Goal: Check status: Check status

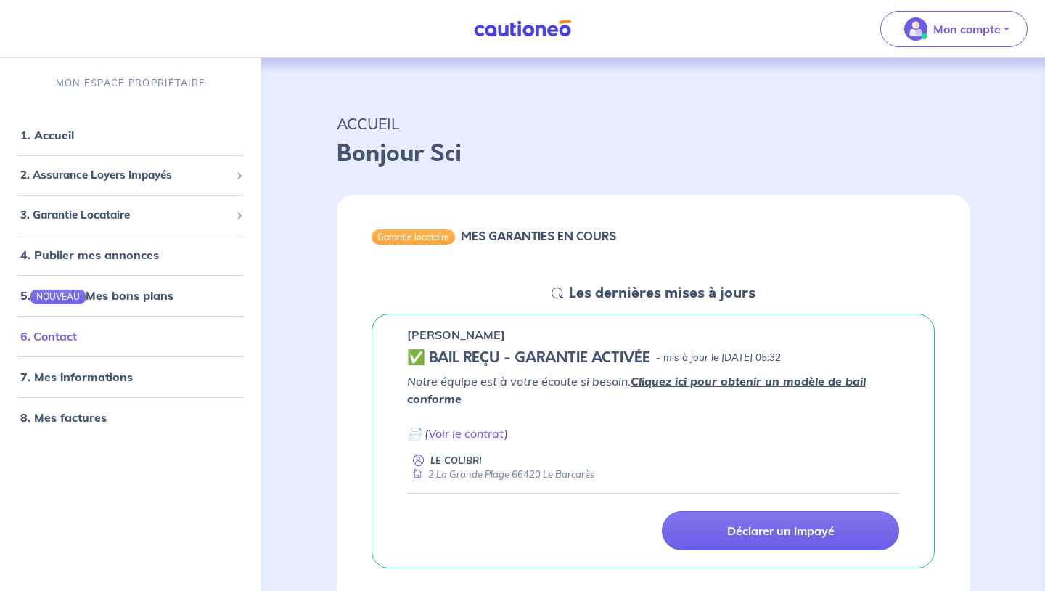
click at [77, 334] on link "6. Contact" at bounding box center [48, 337] width 57 height 15
click at [495, 433] on link "Voir le contrat" at bounding box center [466, 433] width 76 height 15
click at [439, 239] on div "Garantie locataire" at bounding box center [413, 236] width 83 height 15
click at [213, 179] on span "2. Assurance Loyers Impayés" at bounding box center [125, 176] width 210 height 17
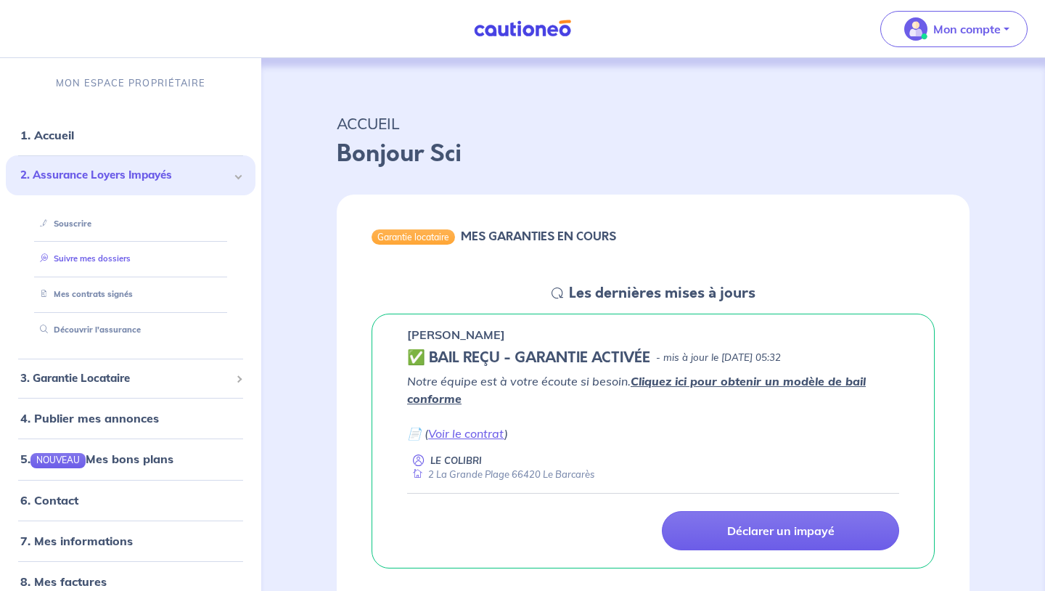
click at [111, 258] on link "Suivre mes dossiers" at bounding box center [82, 259] width 97 height 10
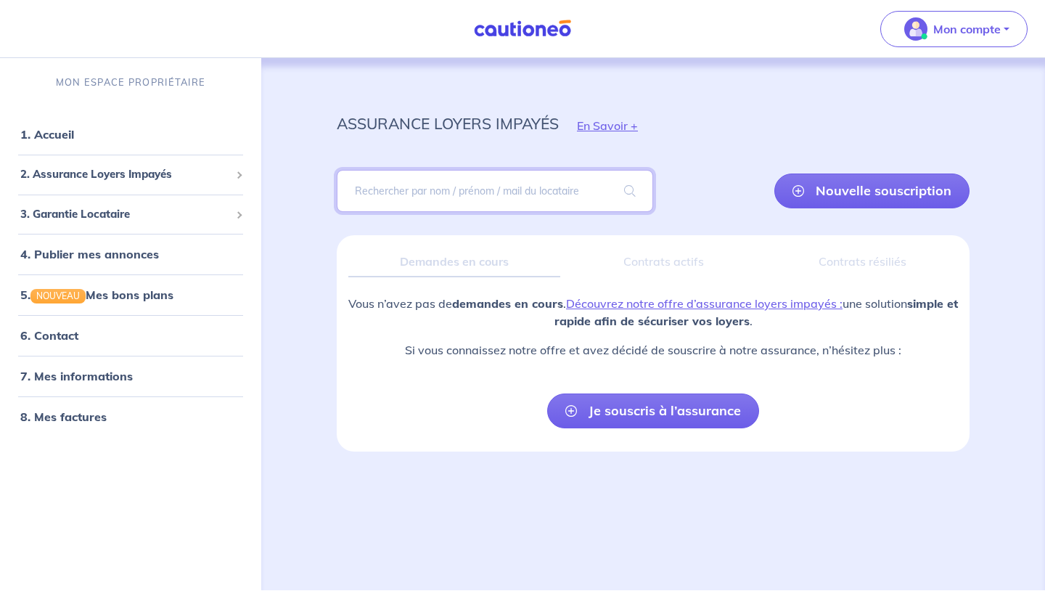
click at [500, 200] on input "search" at bounding box center [495, 191] width 317 height 42
type input "proto"
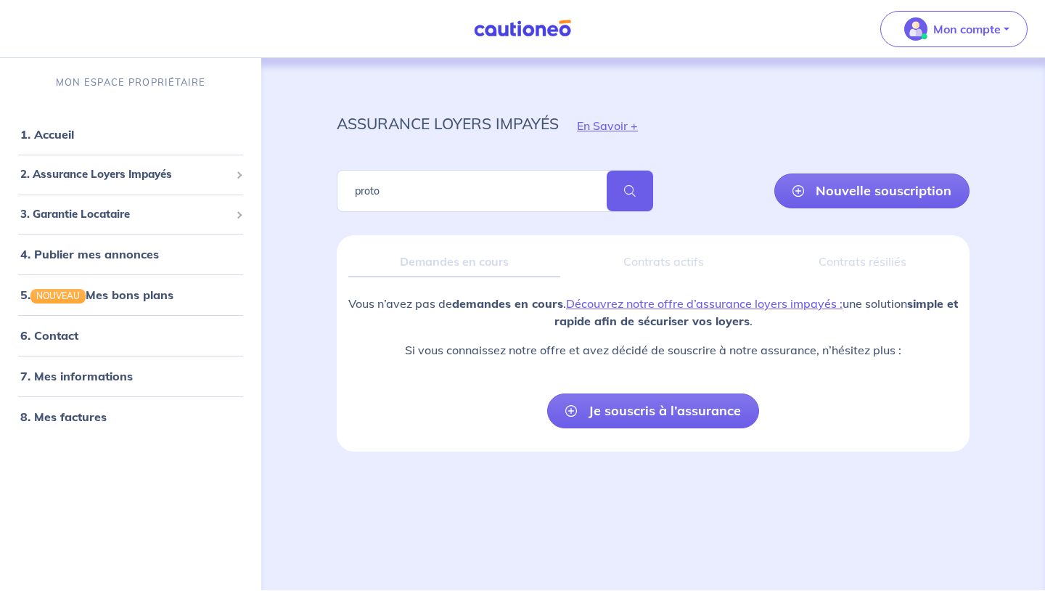
click at [632, 192] on span at bounding box center [630, 191] width 46 height 41
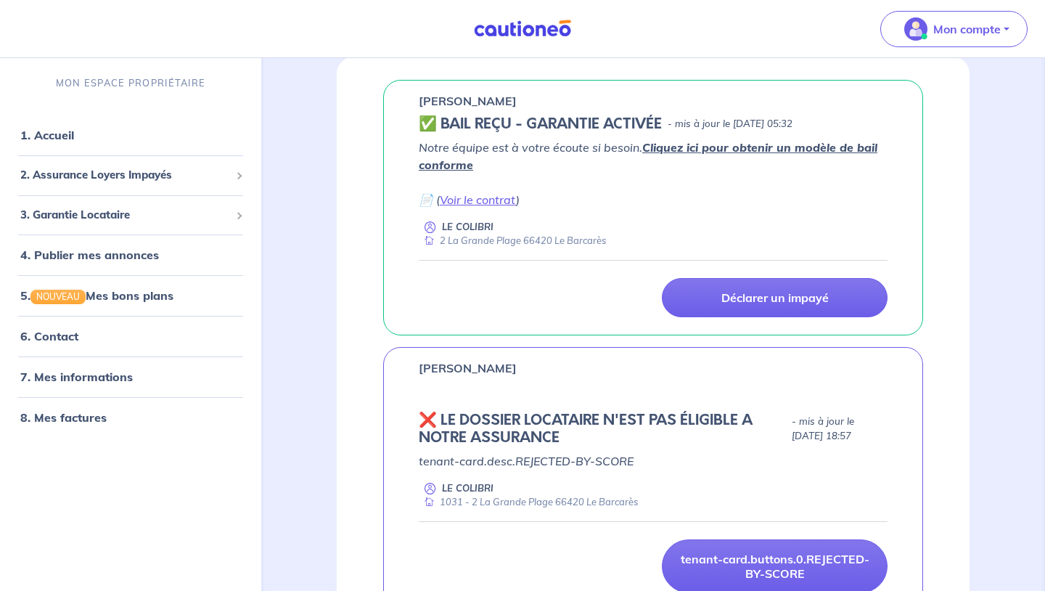
scroll to position [241, 0]
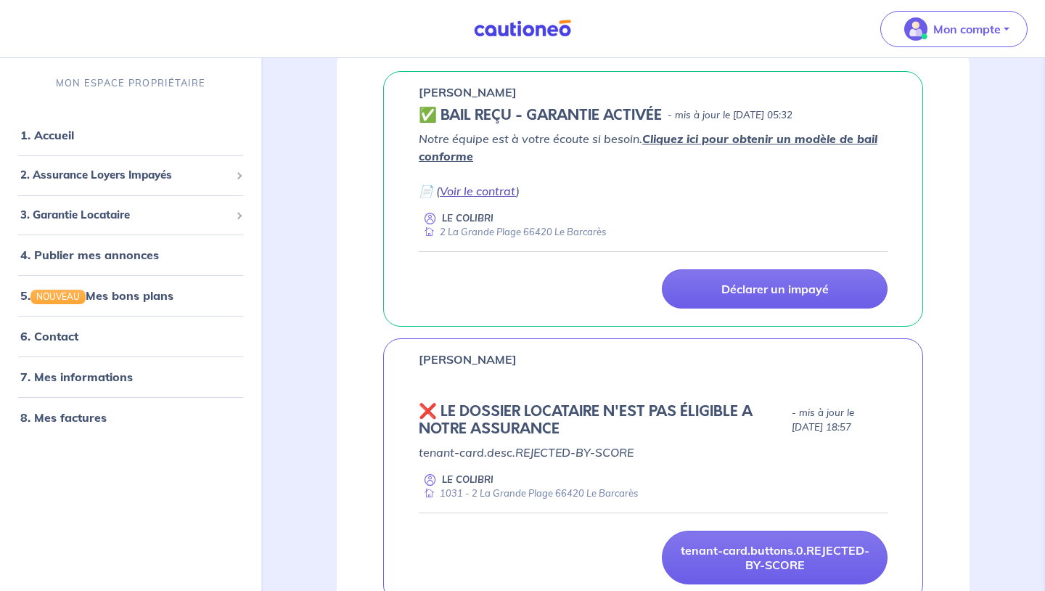
click at [483, 189] on link "Voir le contrat" at bounding box center [478, 191] width 76 height 15
click at [503, 193] on link "Voir le contrat" at bounding box center [478, 191] width 76 height 15
